Goal: Information Seeking & Learning: Check status

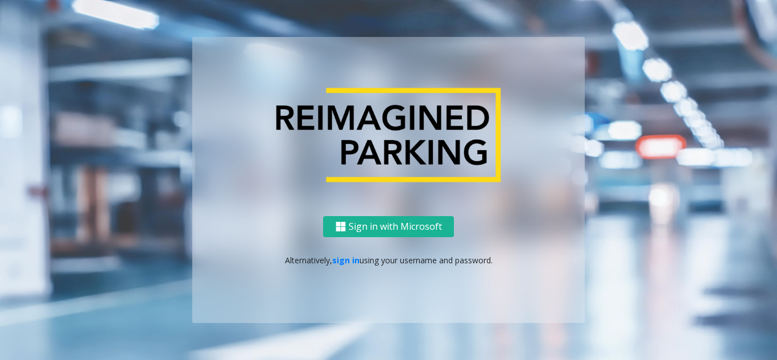
click at [770, 160] on ng-component "Sign in with Microsoft Alternatively, sign in using your username and password." at bounding box center [388, 180] width 777 height 360
click at [343, 259] on link "sign in" at bounding box center [345, 260] width 27 height 11
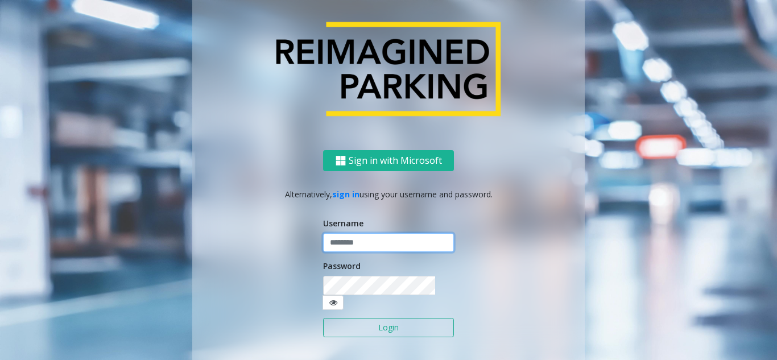
type input "*******"
click at [359, 323] on button "Login" at bounding box center [388, 327] width 131 height 19
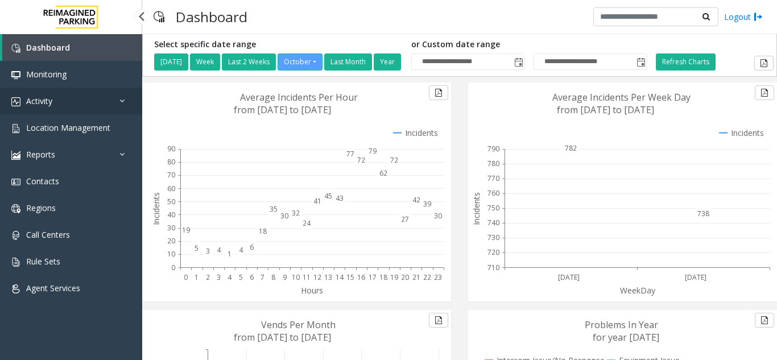
click at [85, 104] on link "Activity" at bounding box center [71, 101] width 142 height 27
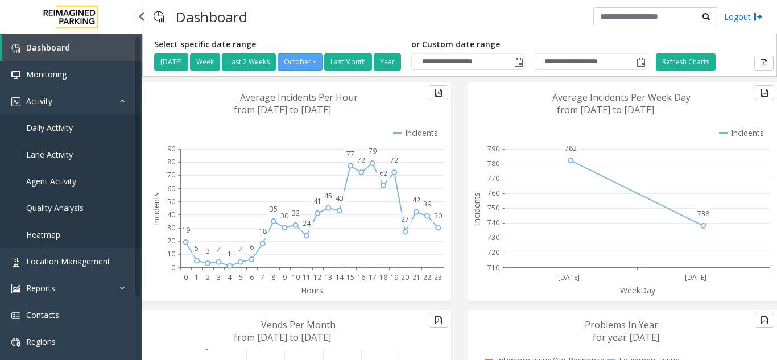
click at [77, 132] on link "Daily Activity" at bounding box center [71, 127] width 142 height 27
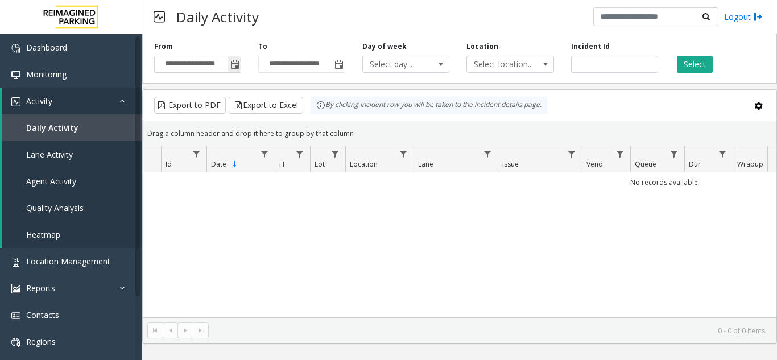
click at [235, 63] on span "Toggle popup" at bounding box center [234, 64] width 9 height 9
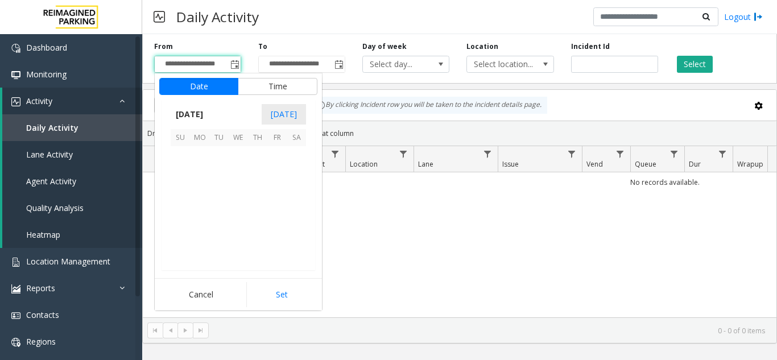
scroll to position [204294, 0]
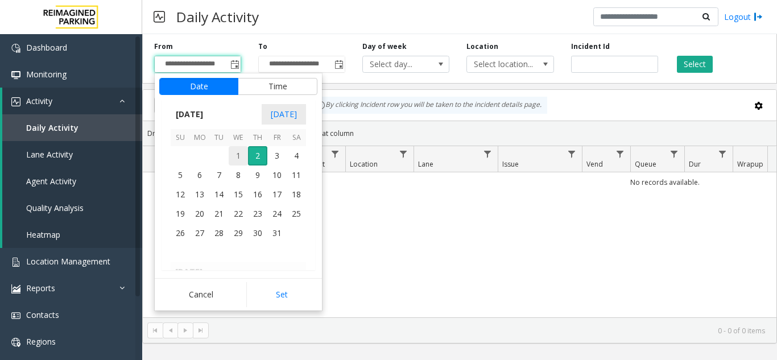
click at [238, 160] on span "1" at bounding box center [238, 155] width 19 height 19
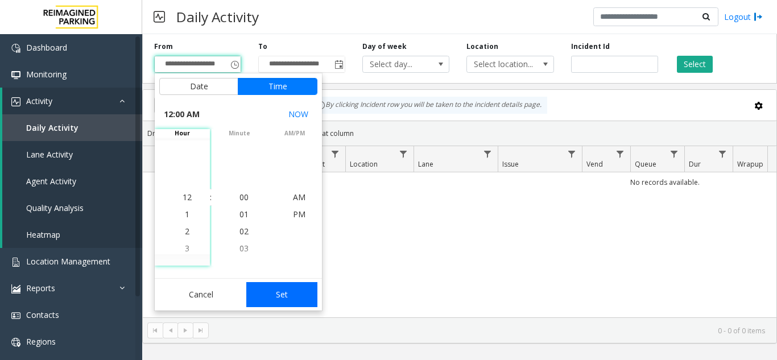
click at [276, 297] on button "Set" at bounding box center [282, 294] width 72 height 25
type input "**********"
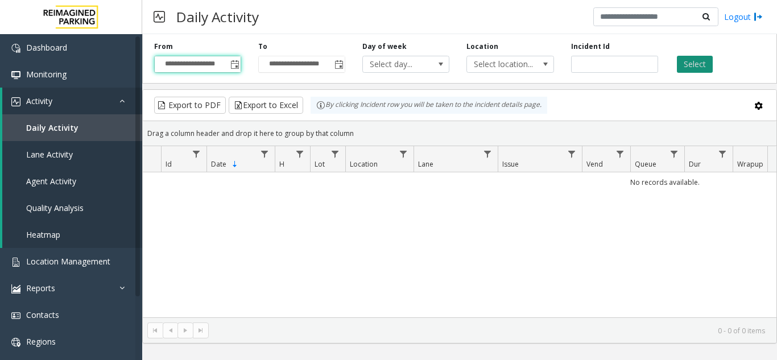
click at [705, 62] on button "Select" at bounding box center [695, 64] width 36 height 17
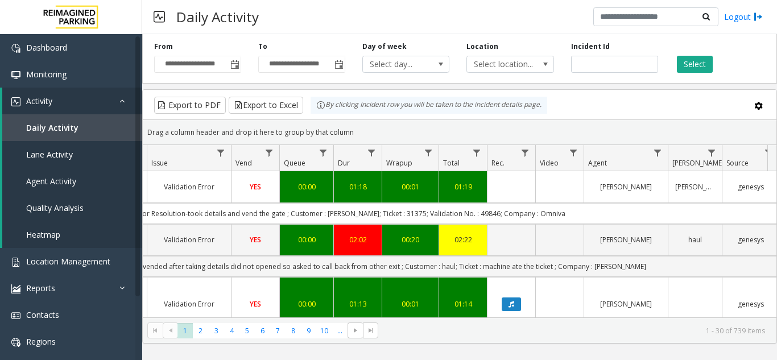
scroll to position [0, 377]
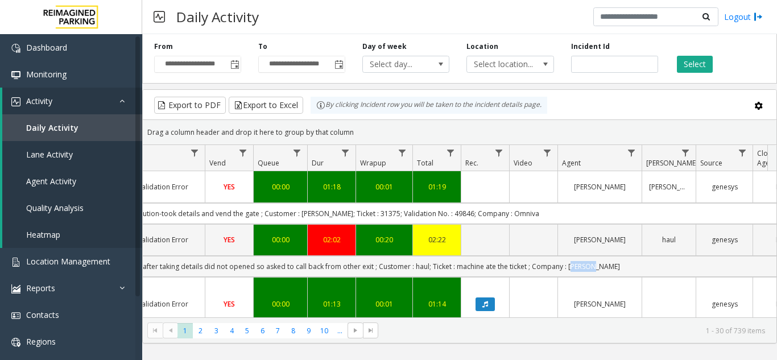
drag, startPoint x: 581, startPoint y: 269, endPoint x: 613, endPoint y: 267, distance: 31.9
click at [613, 267] on td "Issue - Validation Issue Validation Error SOL: vended after taking details did …" at bounding box center [297, 266] width 1026 height 21
copy td "[PERSON_NAME]"
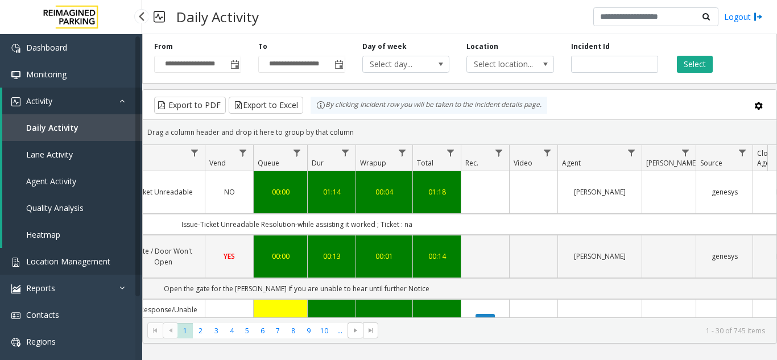
click at [64, 268] on link "Location Management" at bounding box center [71, 261] width 142 height 27
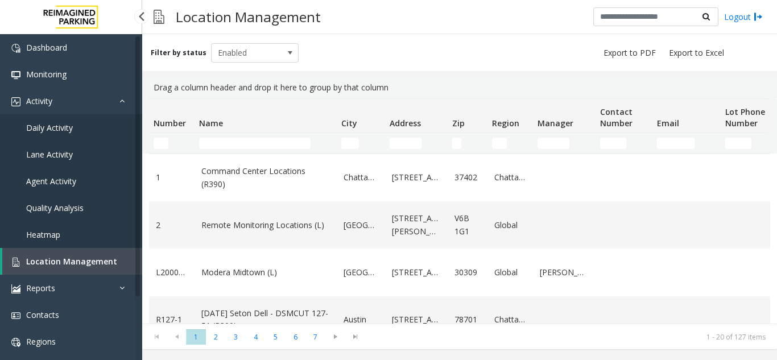
drag, startPoint x: 111, startPoint y: 266, endPoint x: 717, endPoint y: 74, distance: 635.4
click at [164, 139] on input "Number Filter" at bounding box center [161, 143] width 15 height 11
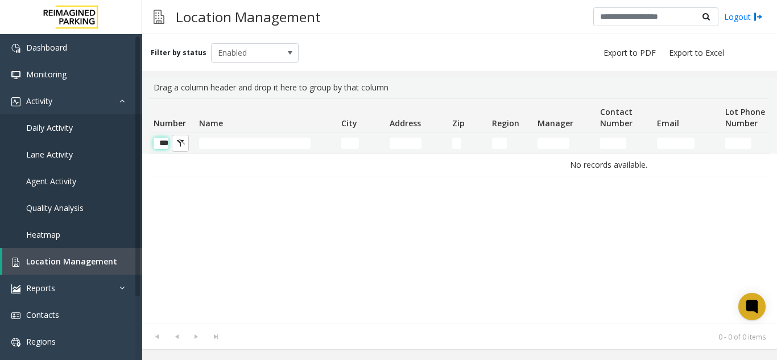
scroll to position [0, 5]
type input "*"
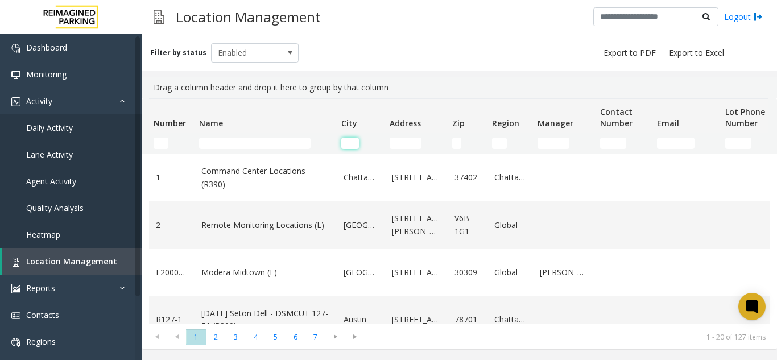
click at [345, 148] on input "City Filter" at bounding box center [350, 143] width 18 height 11
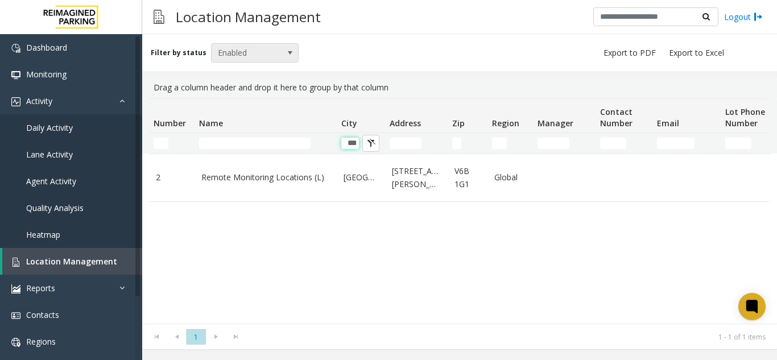
type input "***"
click at [252, 60] on span "Enabled" at bounding box center [246, 53] width 69 height 18
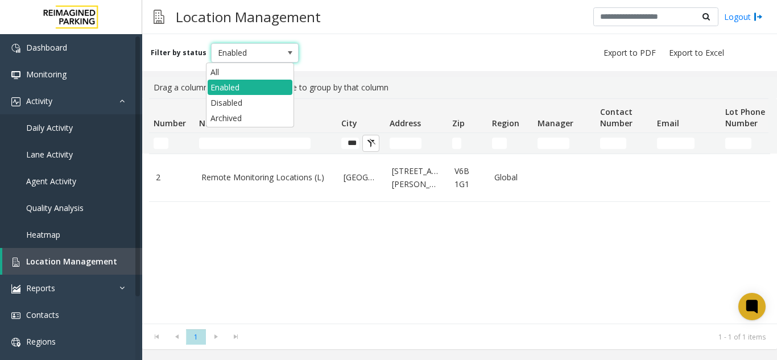
scroll to position [0, 0]
click at [235, 76] on li "All" at bounding box center [250, 71] width 85 height 15
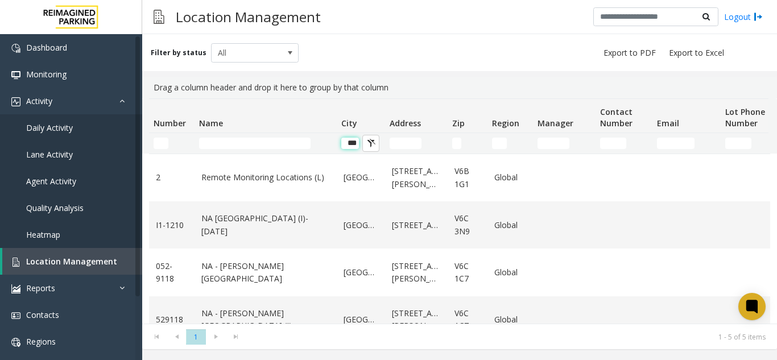
click at [354, 142] on input "***" at bounding box center [350, 143] width 18 height 11
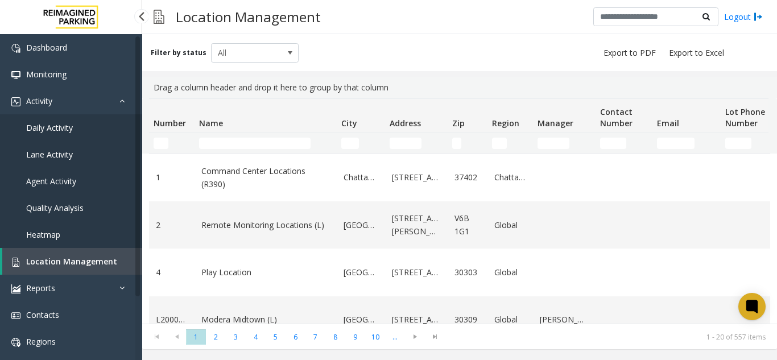
click at [121, 249] on link "Location Management" at bounding box center [72, 261] width 140 height 27
click at [344, 144] on input "City Filter" at bounding box center [350, 143] width 18 height 11
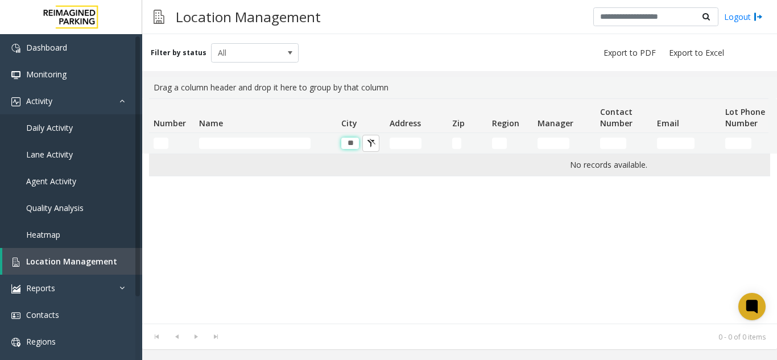
type input "*"
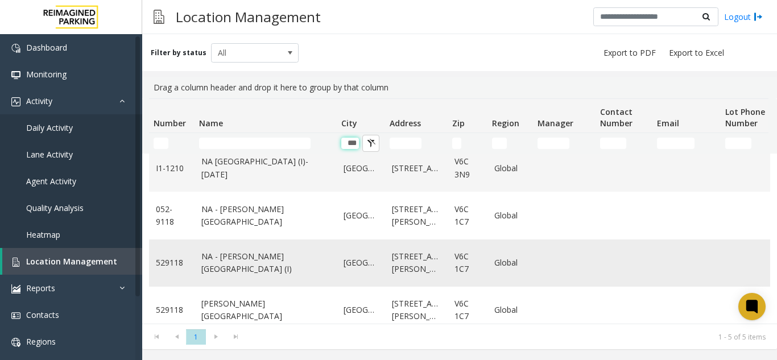
scroll to position [76, 0]
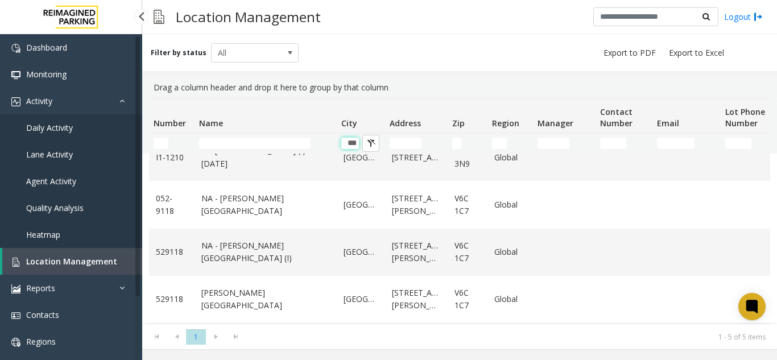
type input "***"
click at [50, 268] on link "Location Management" at bounding box center [72, 261] width 140 height 27
click at [354, 151] on td "***" at bounding box center [361, 143] width 48 height 20
click at [354, 148] on input "***" at bounding box center [350, 143] width 18 height 11
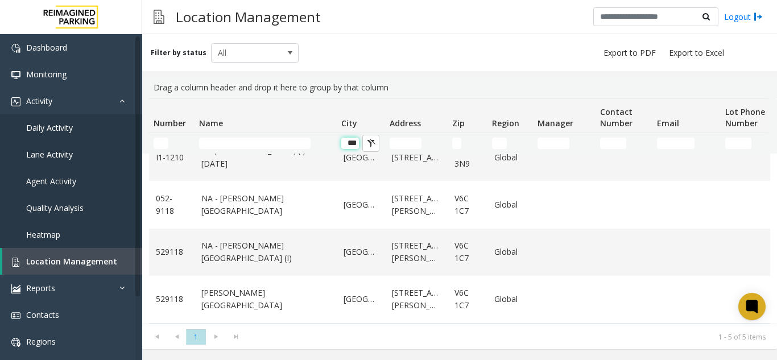
click at [354, 148] on input "***" at bounding box center [350, 143] width 18 height 11
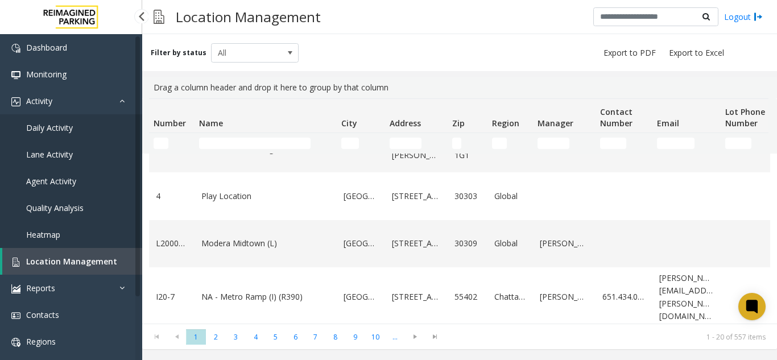
click at [86, 259] on span "Location Management" at bounding box center [71, 261] width 91 height 11
click at [209, 138] on input "Name Filter" at bounding box center [254, 143] width 111 height 11
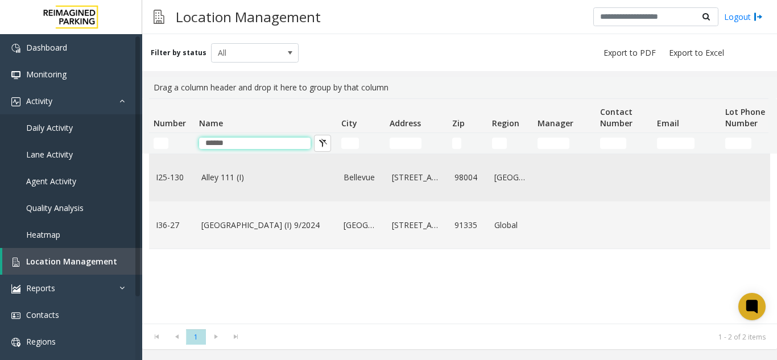
type input "*****"
click at [209, 184] on link "Alley 111 (I)" at bounding box center [265, 177] width 129 height 13
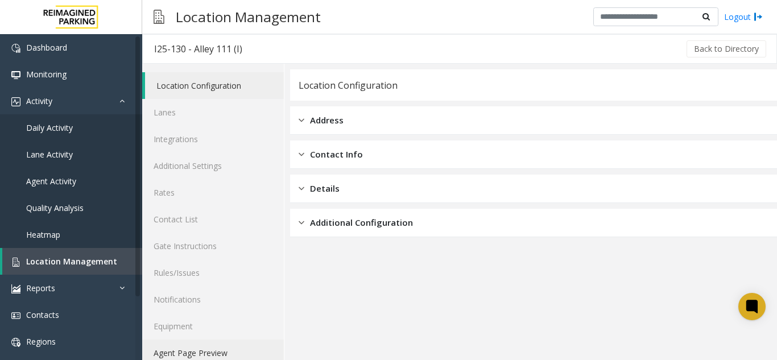
click at [250, 347] on link "Agent Page Preview" at bounding box center [213, 353] width 142 height 27
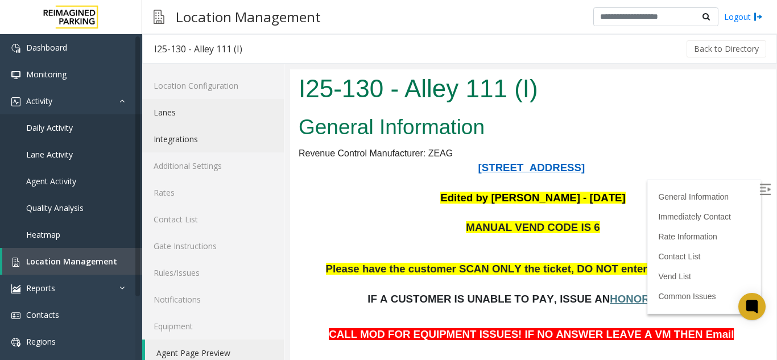
drag, startPoint x: 166, startPoint y: 121, endPoint x: 176, endPoint y: 138, distance: 19.4
click at [166, 121] on link "Lanes" at bounding box center [213, 112] width 142 height 27
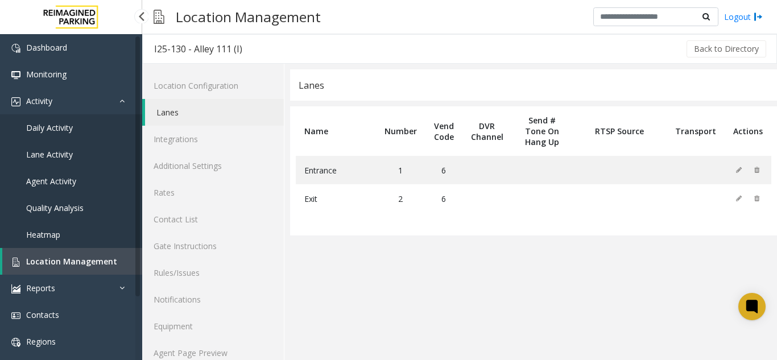
click at [89, 259] on span "Location Management" at bounding box center [71, 261] width 91 height 11
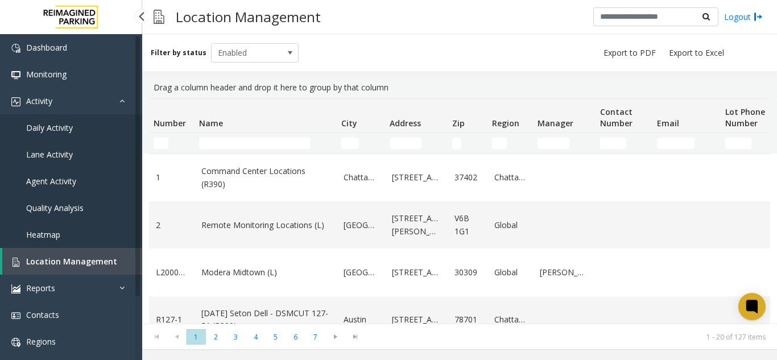
click at [114, 141] on link "Daily Activity" at bounding box center [71, 127] width 142 height 27
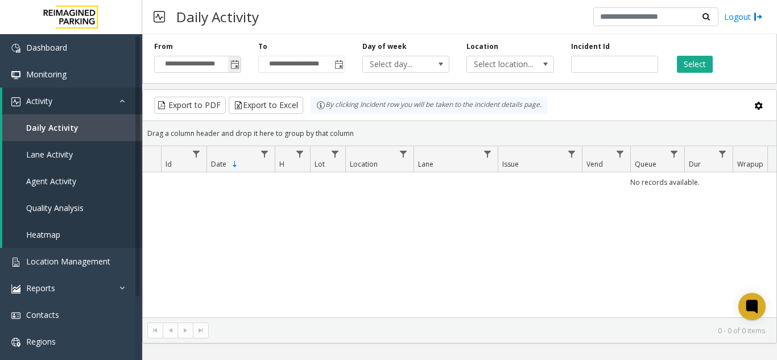
click at [238, 69] on span "Toggle popup" at bounding box center [234, 64] width 9 height 9
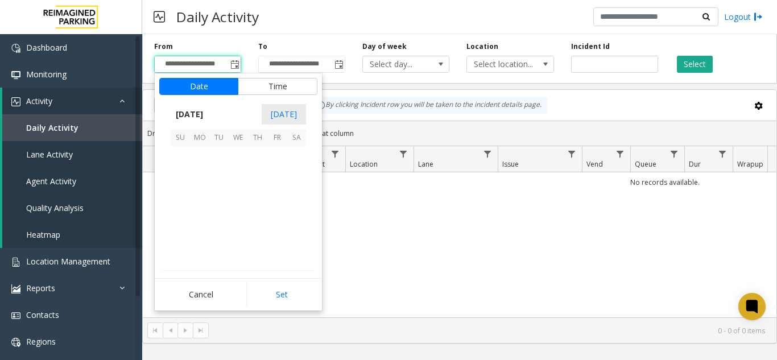
scroll to position [204294, 0]
click at [245, 152] on span "1" at bounding box center [238, 155] width 19 height 19
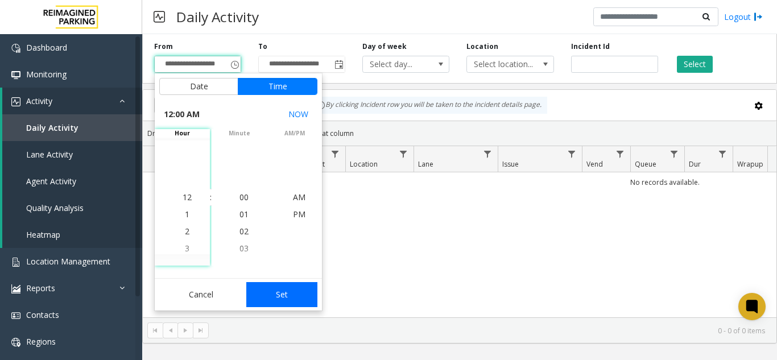
click at [291, 292] on button "Set" at bounding box center [282, 294] width 72 height 25
type input "**********"
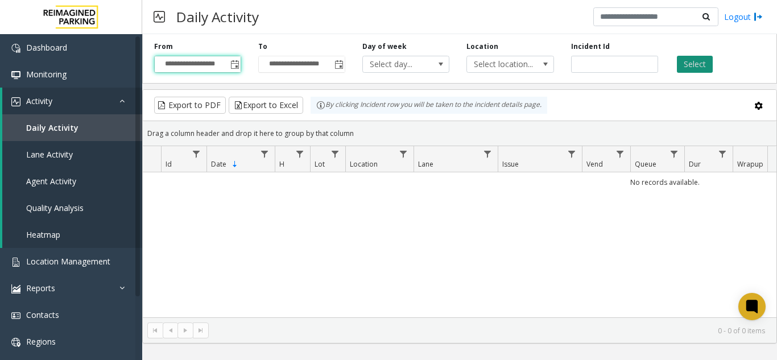
click at [700, 64] on button "Select" at bounding box center [695, 64] width 36 height 17
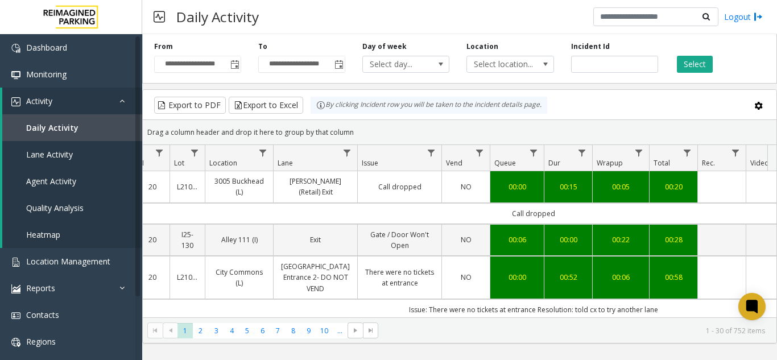
scroll to position [0, 139]
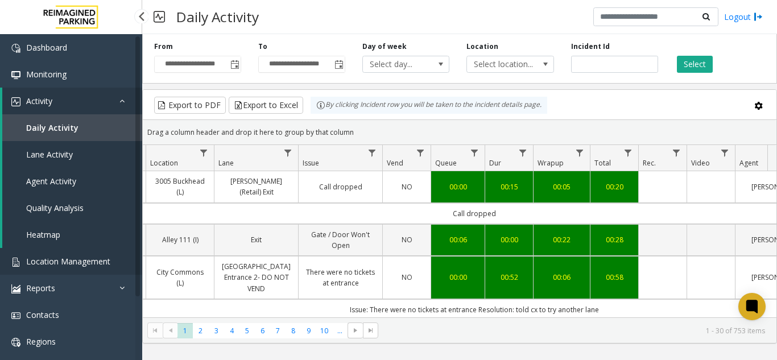
click at [113, 261] on link "Location Management" at bounding box center [71, 261] width 142 height 27
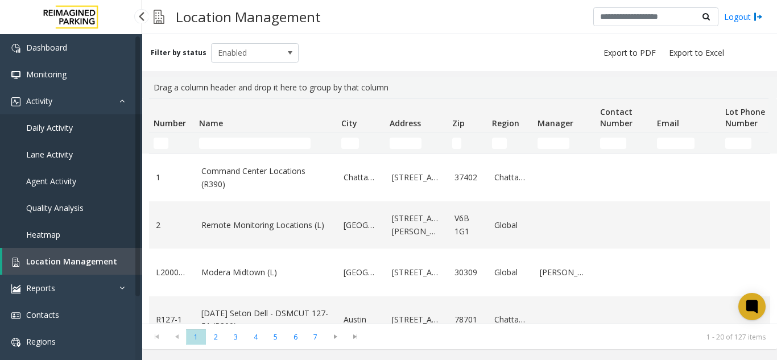
click at [103, 125] on link "Daily Activity" at bounding box center [71, 127] width 142 height 27
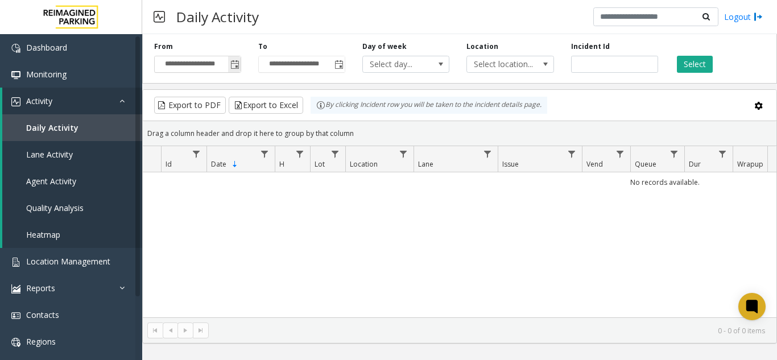
click at [235, 71] on span "Toggle popup" at bounding box center [234, 64] width 13 height 18
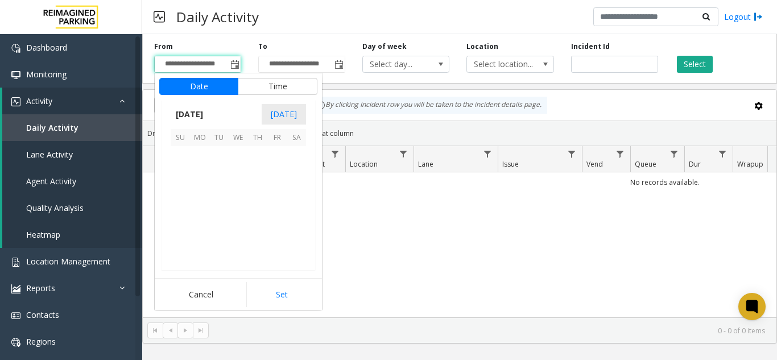
scroll to position [204294, 0]
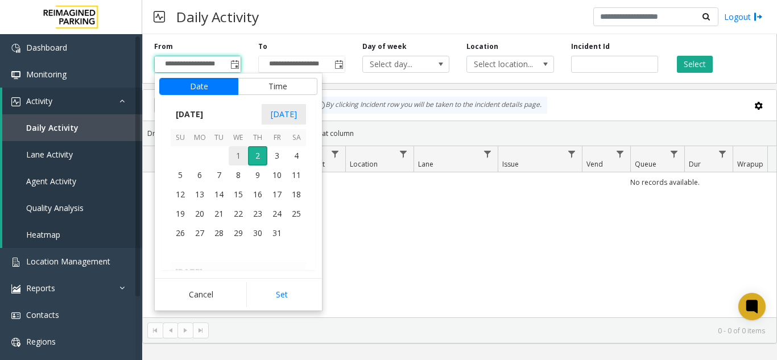
click at [240, 159] on span "1" at bounding box center [238, 155] width 19 height 19
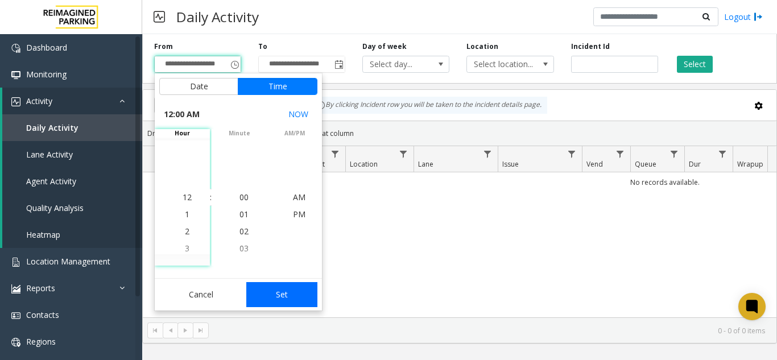
click at [299, 298] on button "Set" at bounding box center [282, 294] width 72 height 25
type input "**********"
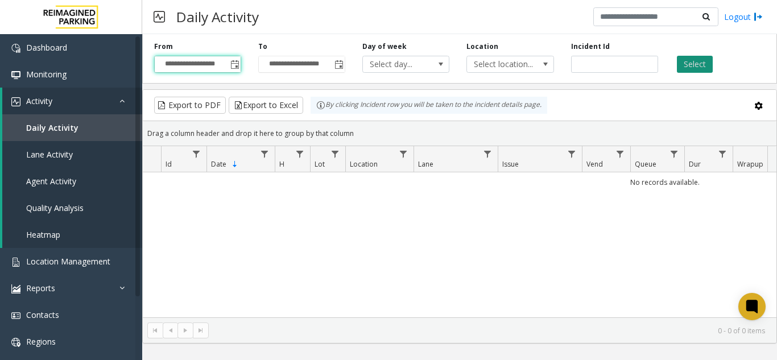
click at [692, 70] on button "Select" at bounding box center [695, 64] width 36 height 17
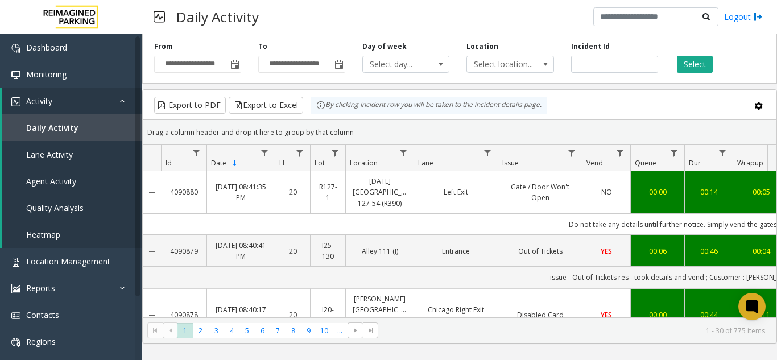
scroll to position [0, 154]
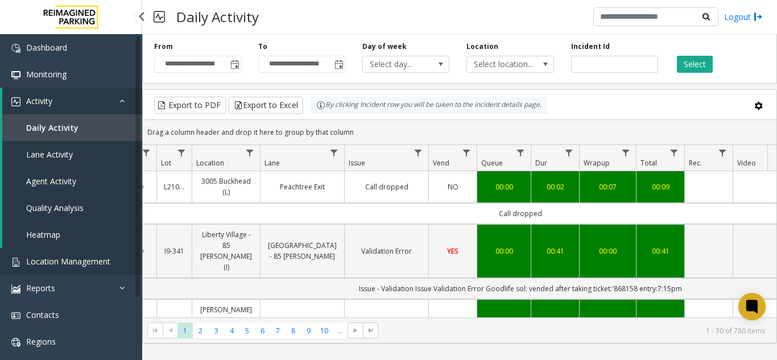
click at [92, 253] on link "Location Management" at bounding box center [71, 261] width 142 height 27
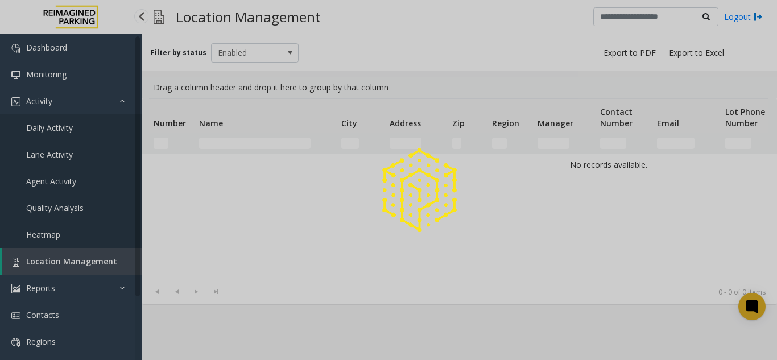
click at [92, 253] on div at bounding box center [388, 180] width 777 height 360
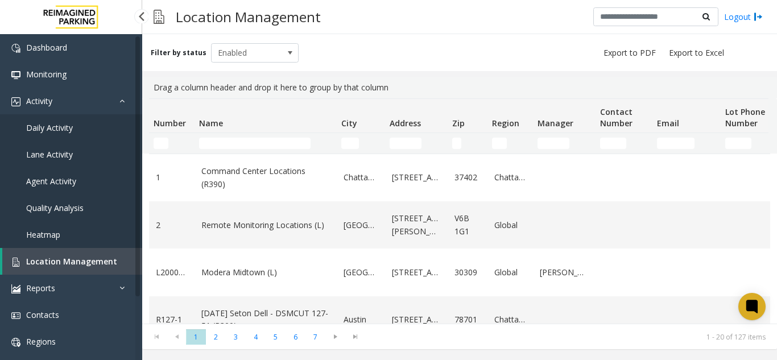
click at [91, 119] on link "Daily Activity" at bounding box center [71, 127] width 142 height 27
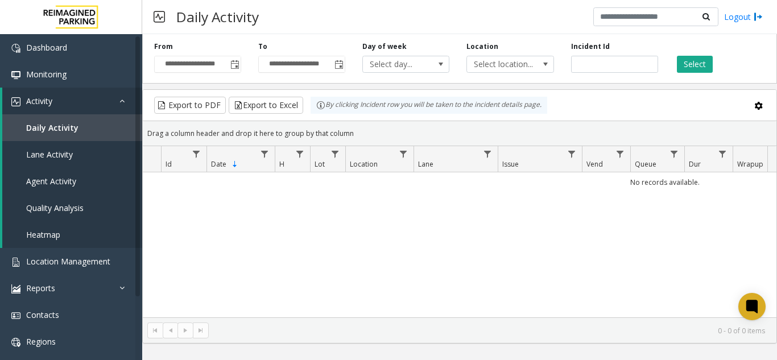
click at [235, 69] on span "Toggle popup" at bounding box center [234, 64] width 9 height 9
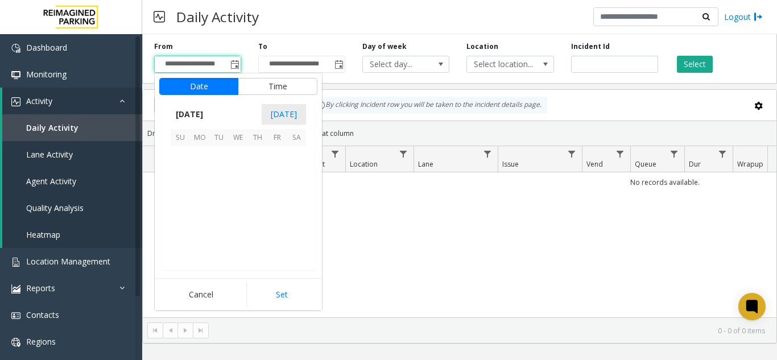
scroll to position [204294, 0]
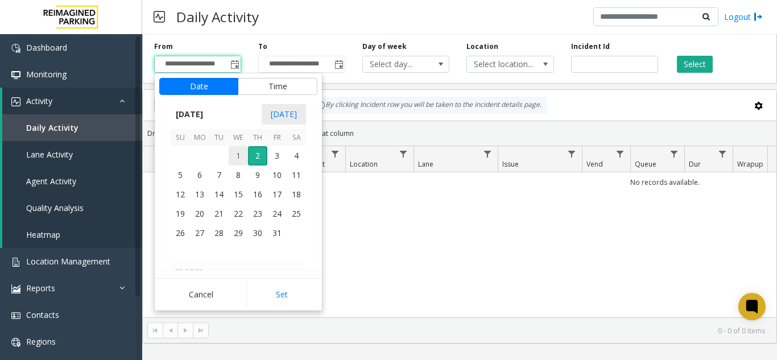
click at [241, 160] on span "1" at bounding box center [238, 155] width 19 height 19
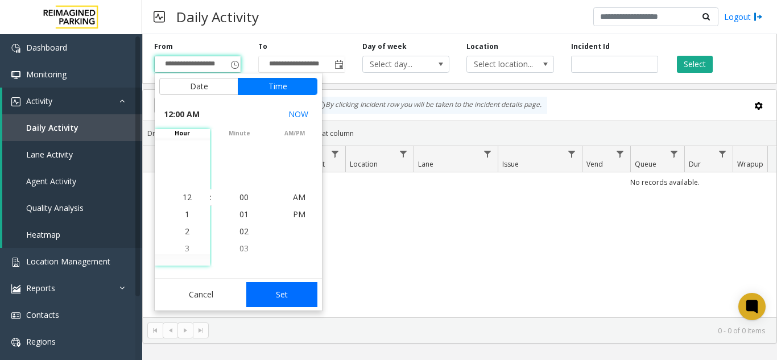
click at [299, 285] on button "Set" at bounding box center [282, 294] width 72 height 25
type input "**********"
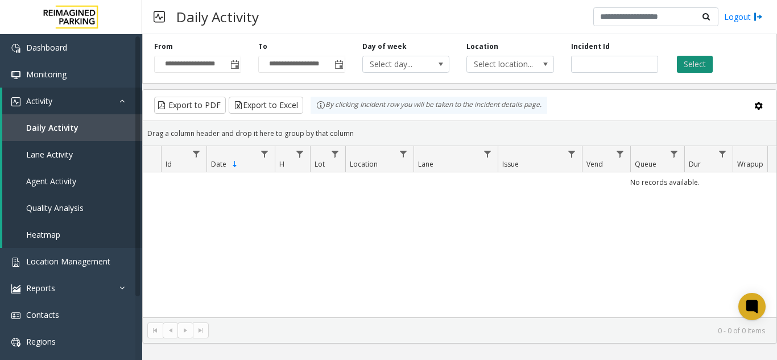
click at [689, 65] on button "Select" at bounding box center [695, 64] width 36 height 17
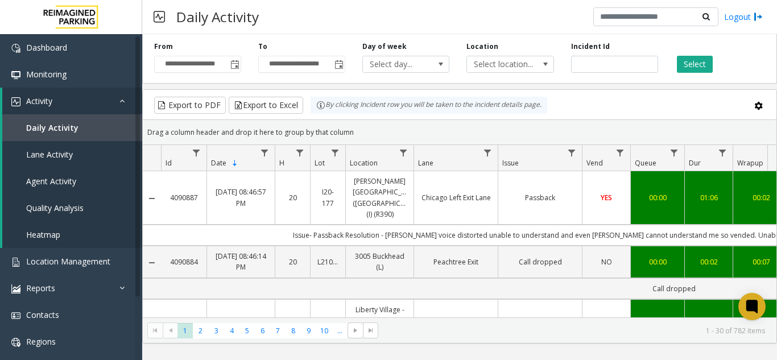
drag, startPoint x: 484, startPoint y: 320, endPoint x: 504, endPoint y: 317, distance: 20.6
click at [504, 317] on kendo-pager "* * * * * * * * * ** *** 1 2 3 4 5 6 7 8 9 10 ... 1 - 30 of 782 items" at bounding box center [460, 330] width 634 height 26
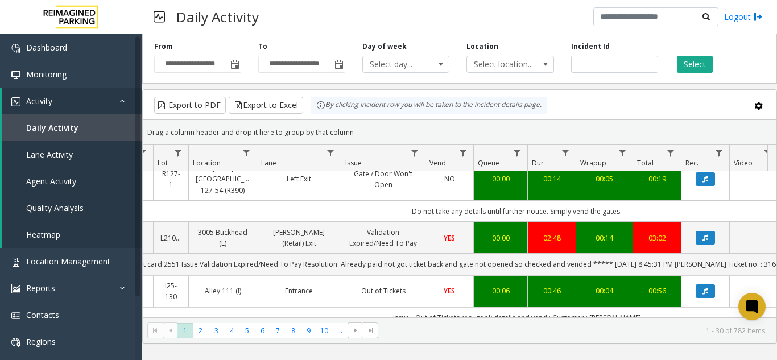
scroll to position [0, 243]
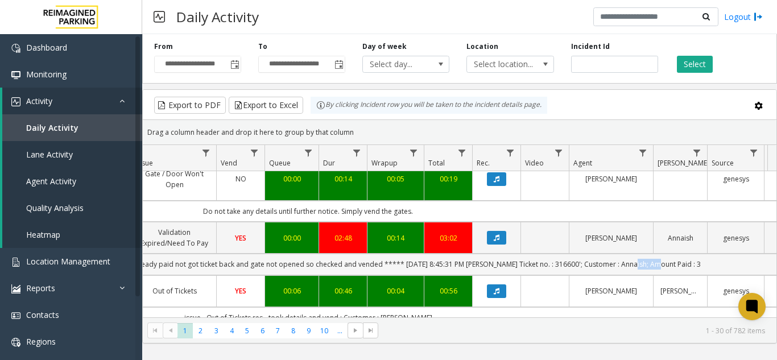
drag, startPoint x: 620, startPoint y: 221, endPoint x: 646, endPoint y: 227, distance: 26.8
click at [646, 254] on td "'Credit card:2551 Issue:Validation Expired/Need To Pay Resolution: Already paid…" at bounding box center [308, 264] width 1026 height 21
copy td "Annaish"
click at [62, 265] on span "Location Management" at bounding box center [68, 261] width 84 height 11
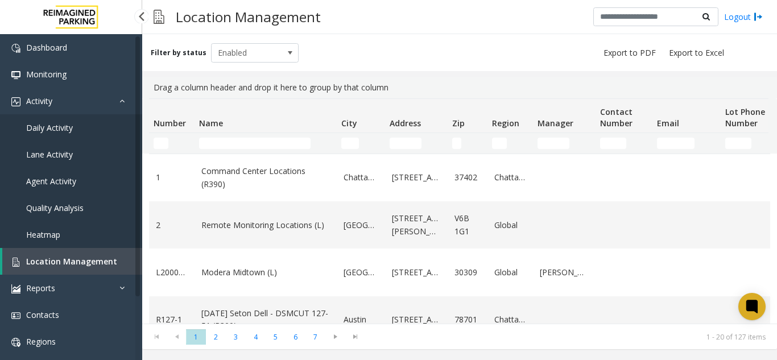
click at [92, 126] on link "Daily Activity" at bounding box center [71, 127] width 142 height 27
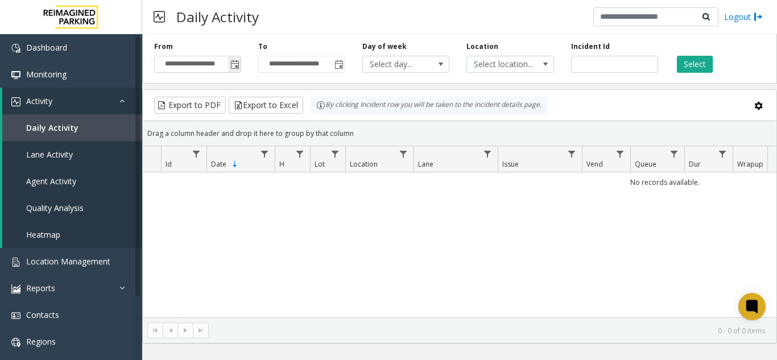
click at [237, 59] on span "Toggle popup" at bounding box center [234, 64] width 13 height 18
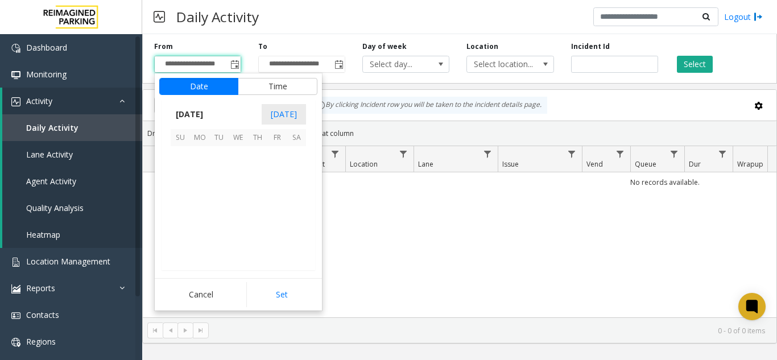
scroll to position [204294, 0]
click at [230, 146] on th "We" at bounding box center [238, 138] width 19 height 18
click at [242, 156] on span "1" at bounding box center [238, 155] width 19 height 19
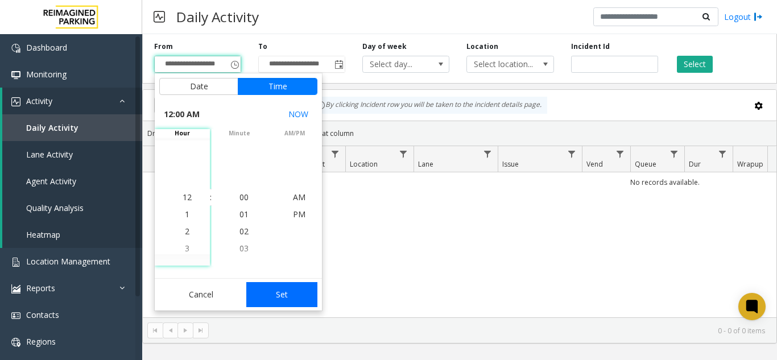
click at [294, 301] on button "Set" at bounding box center [282, 294] width 72 height 25
type input "**********"
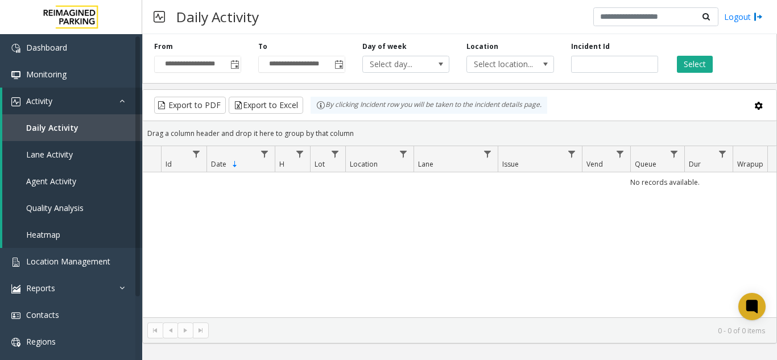
click at [688, 72] on button "Select" at bounding box center [695, 64] width 36 height 17
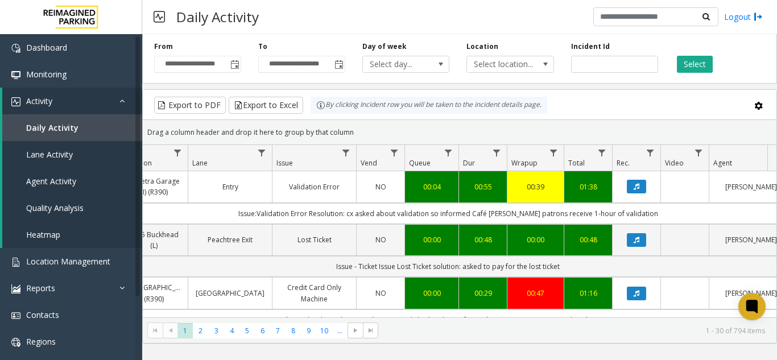
scroll to position [0, 228]
